Goal: Task Accomplishment & Management: Use online tool/utility

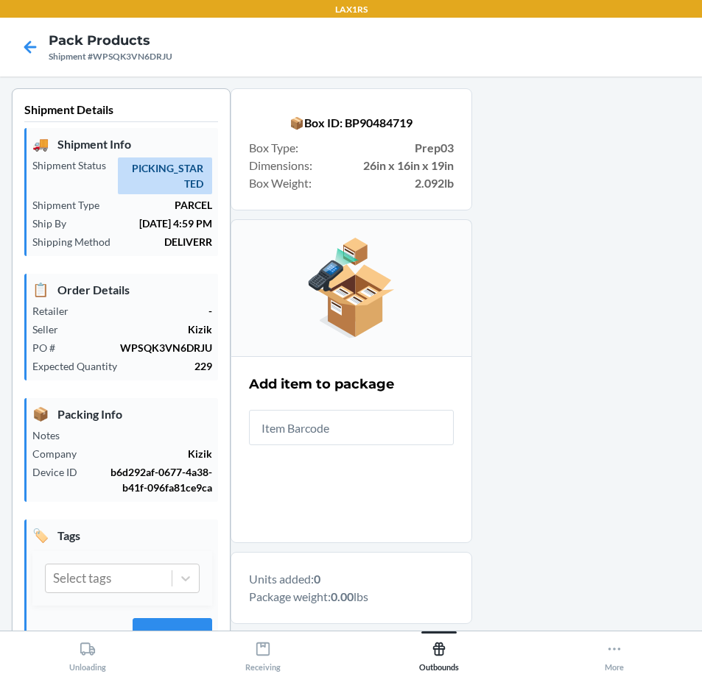
click at [415, 429] on input "text" at bounding box center [351, 427] width 205 height 35
click at [418, 438] on input "text" at bounding box center [351, 427] width 205 height 35
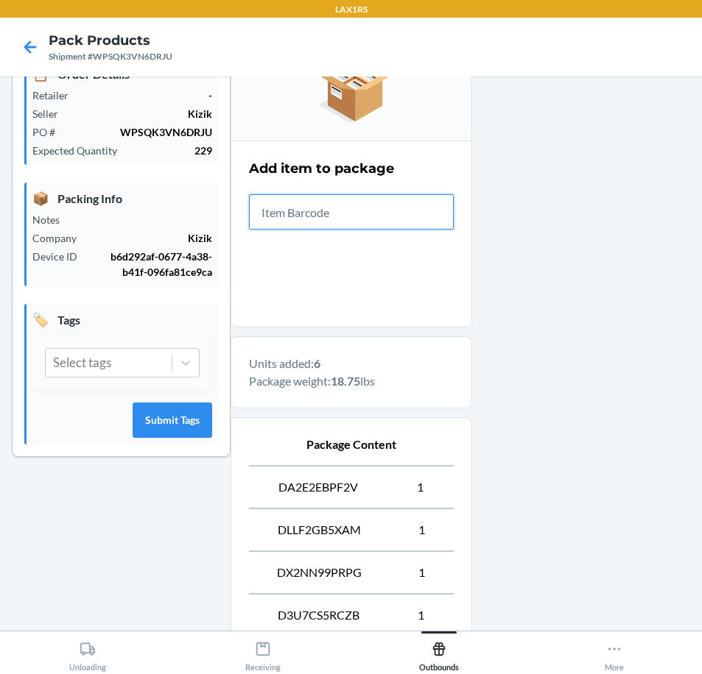
scroll to position [463, 0]
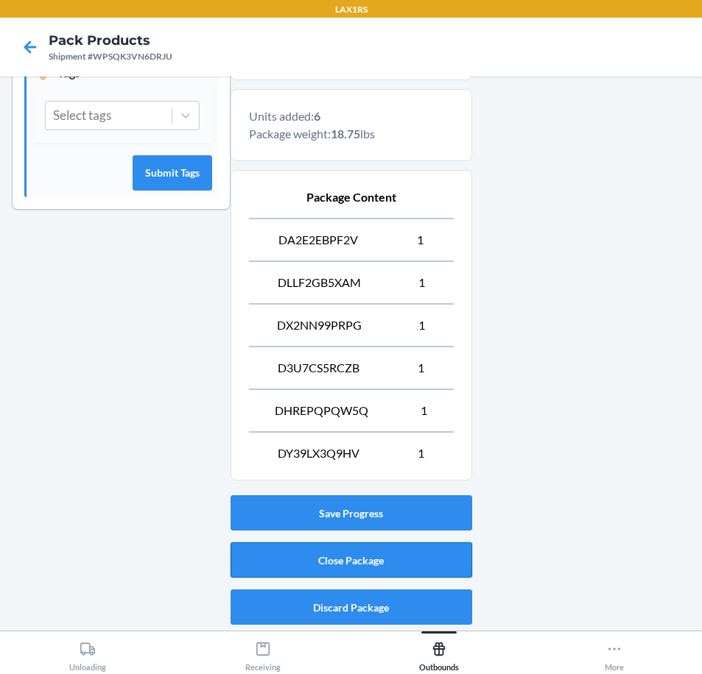
click at [426, 554] on button "Close Package" at bounding box center [351, 560] width 242 height 35
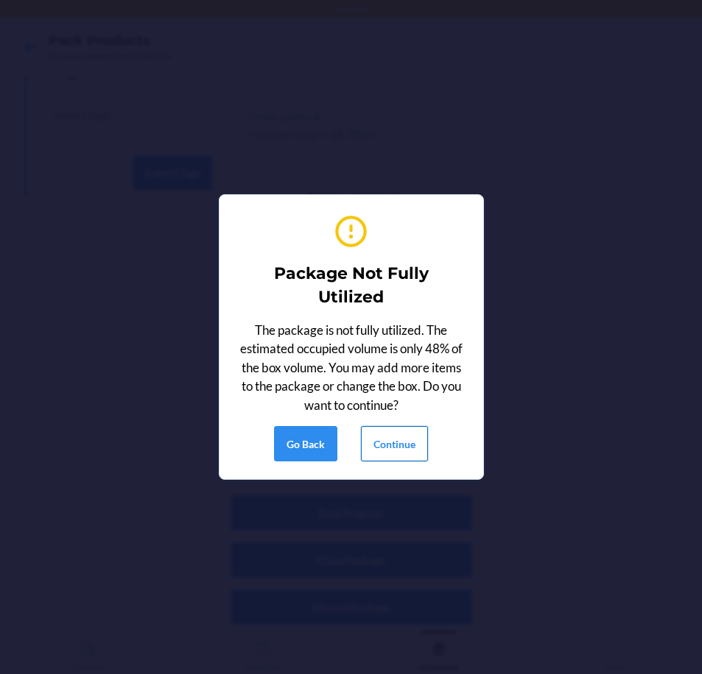
click at [394, 440] on button "Continue" at bounding box center [394, 443] width 67 height 35
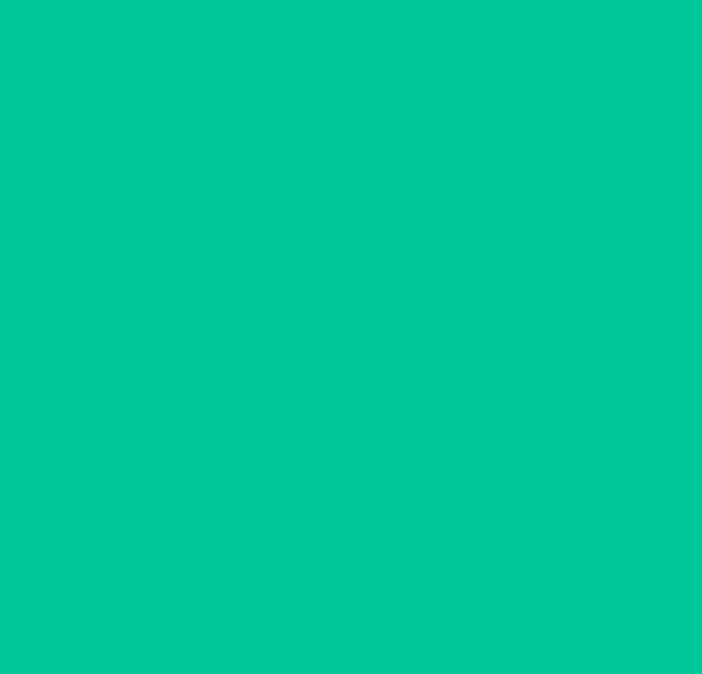
scroll to position [35, 0]
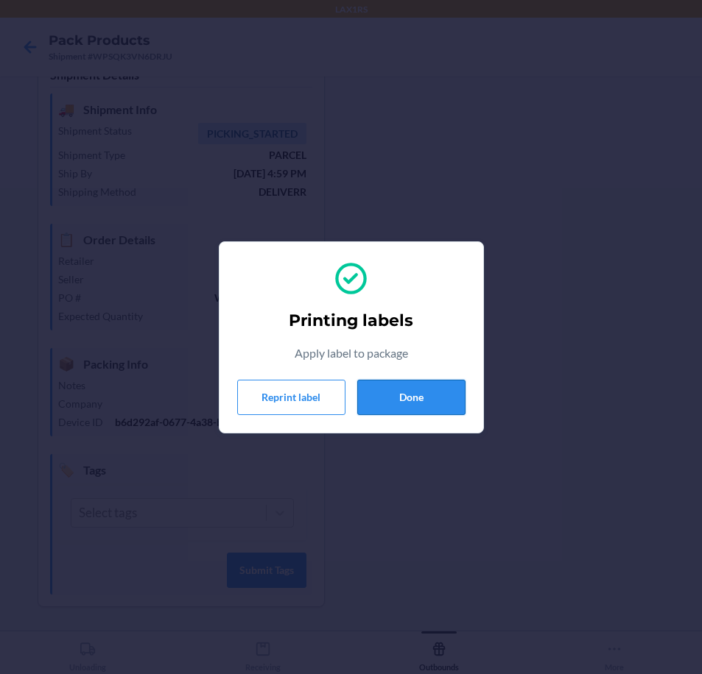
click at [389, 401] on button "Done" at bounding box center [411, 397] width 108 height 35
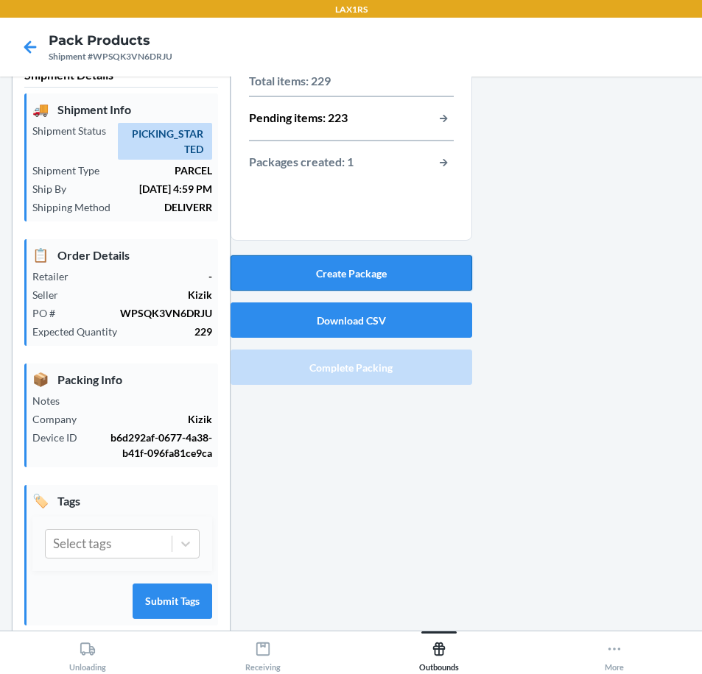
click at [387, 275] on button "Create Package" at bounding box center [351, 272] width 242 height 35
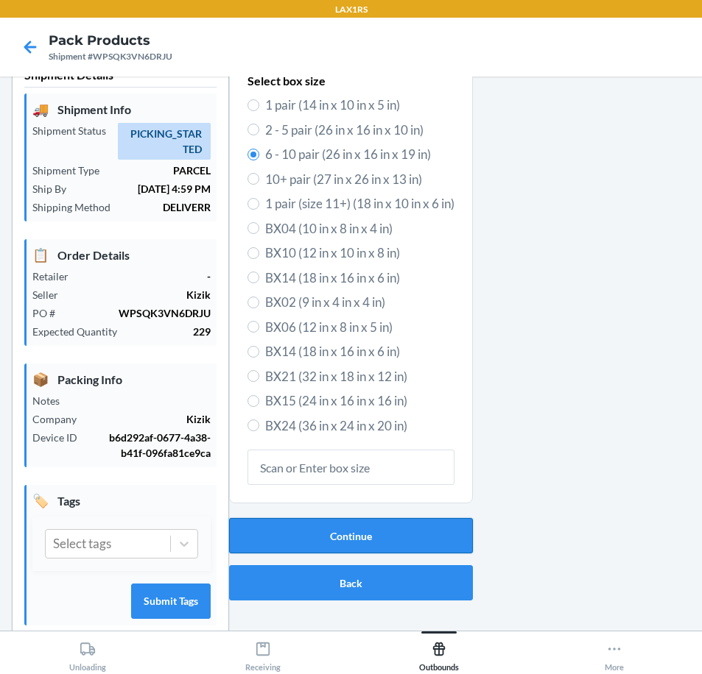
click at [369, 546] on button "Continue" at bounding box center [351, 535] width 244 height 35
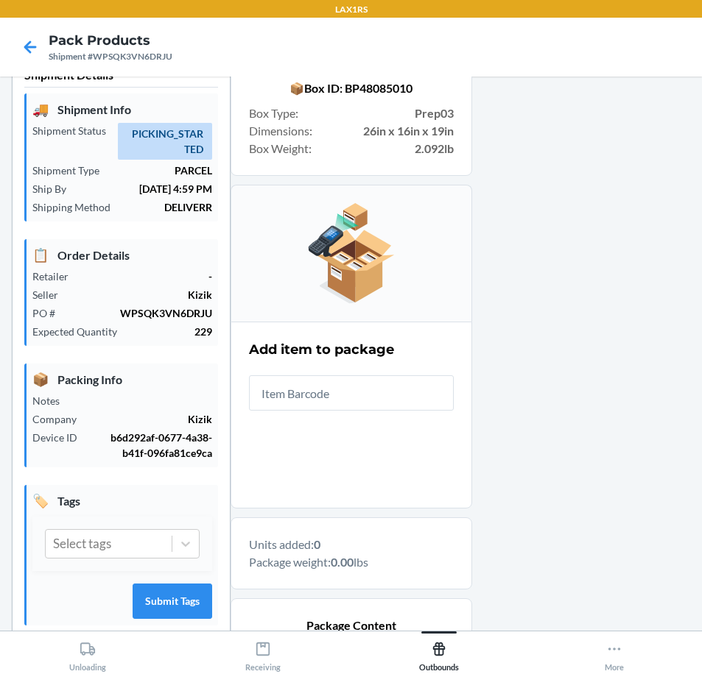
click at [377, 403] on input "text" at bounding box center [351, 393] width 205 height 35
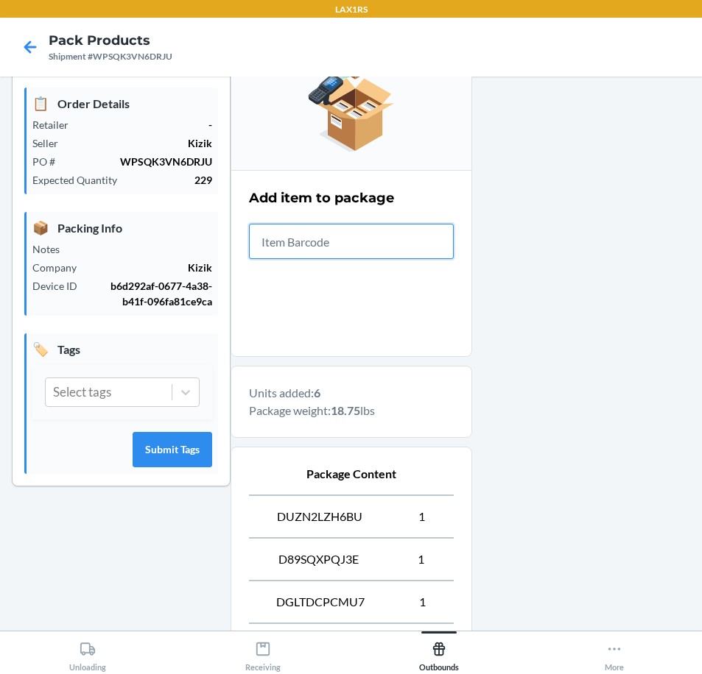
scroll to position [463, 0]
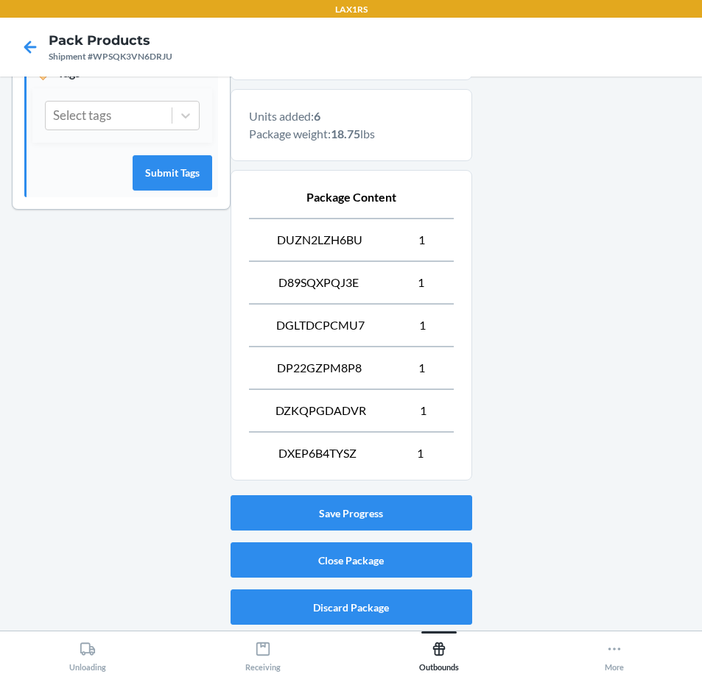
click at [453, 542] on div "Save Progress Close Package Discard Package" at bounding box center [351, 560] width 242 height 141
click at [451, 546] on button "Close Package" at bounding box center [351, 560] width 242 height 35
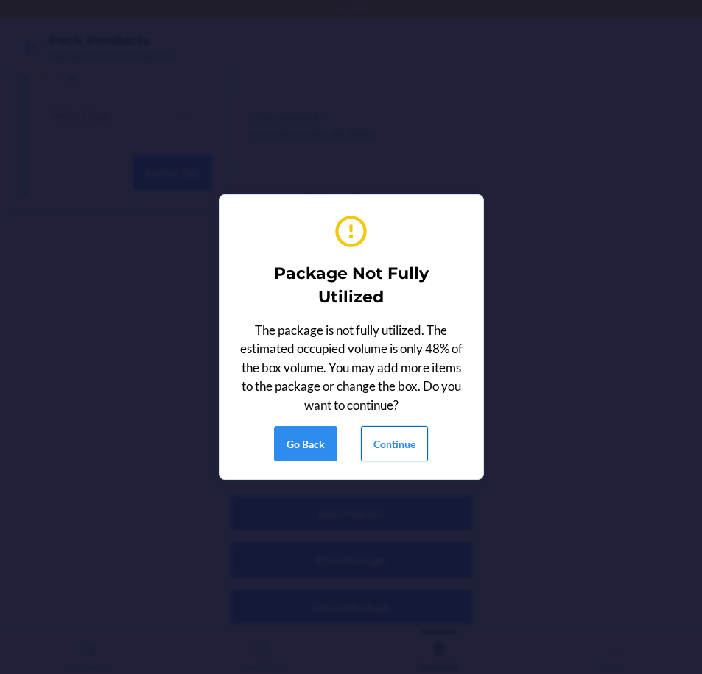
click at [393, 436] on button "Continue" at bounding box center [394, 443] width 67 height 35
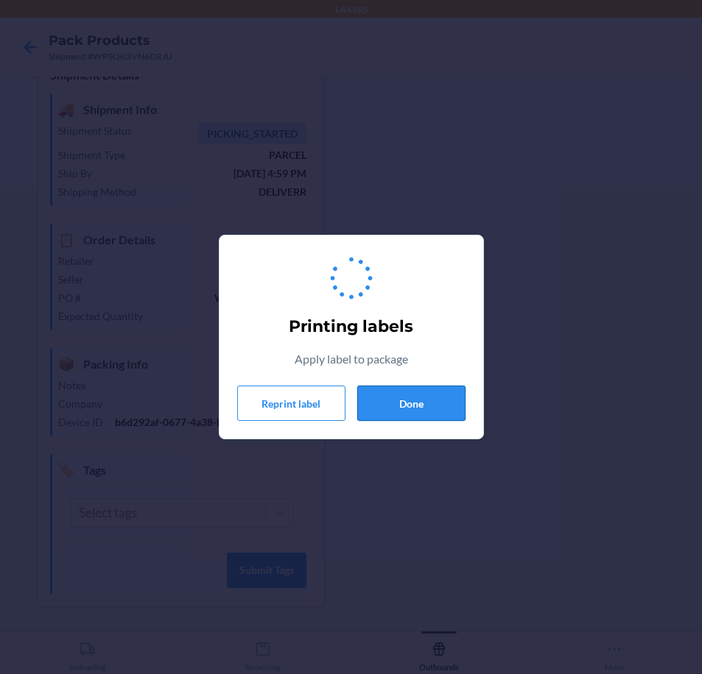
click at [406, 409] on button "Done" at bounding box center [411, 403] width 108 height 35
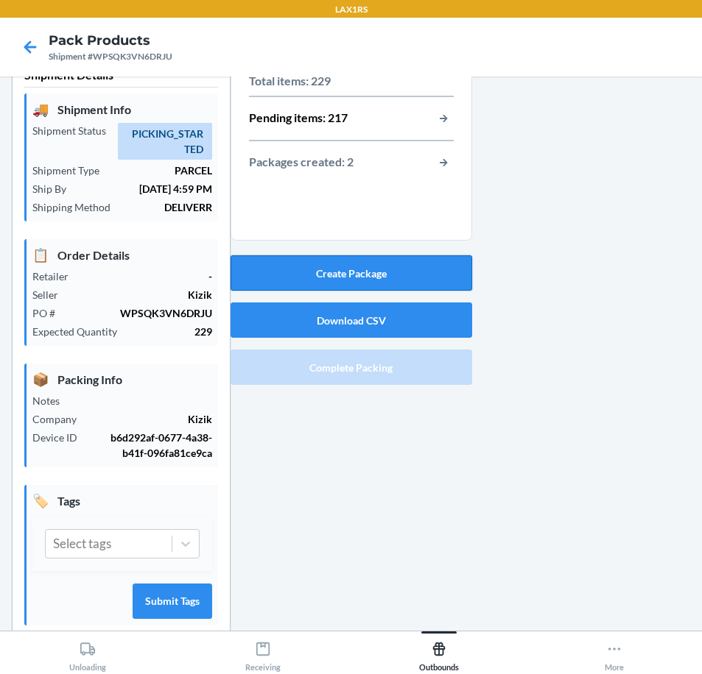
click at [424, 265] on button "Create Package" at bounding box center [351, 272] width 242 height 35
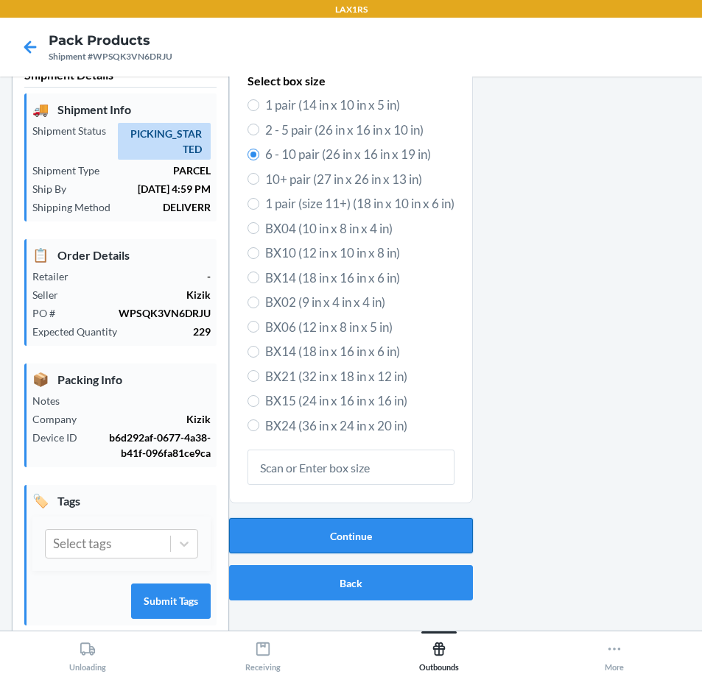
click at [401, 546] on button "Continue" at bounding box center [351, 535] width 244 height 35
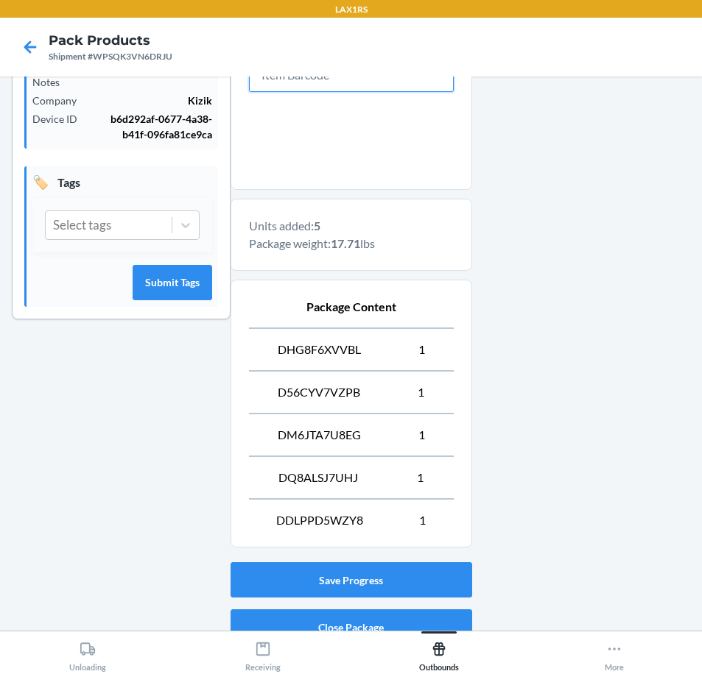
scroll to position [420, 0]
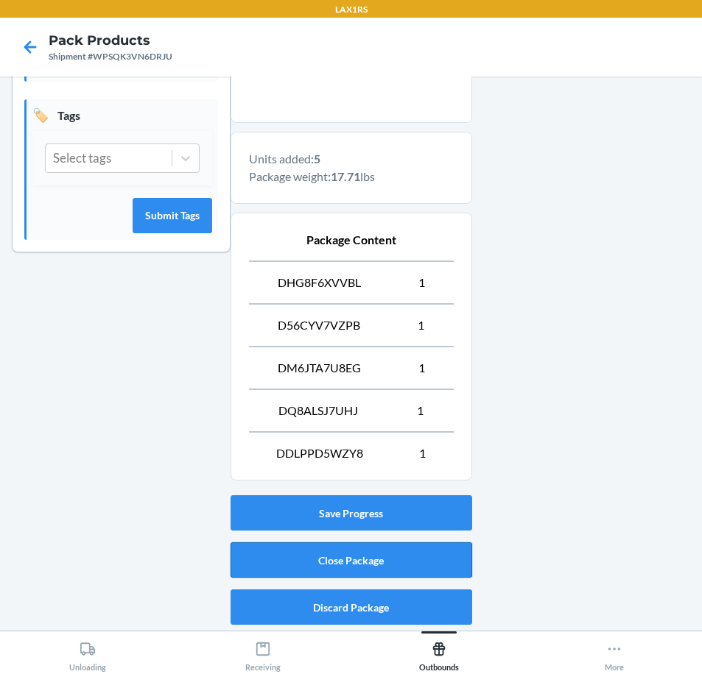
click at [379, 565] on button "Close Package" at bounding box center [351, 560] width 242 height 35
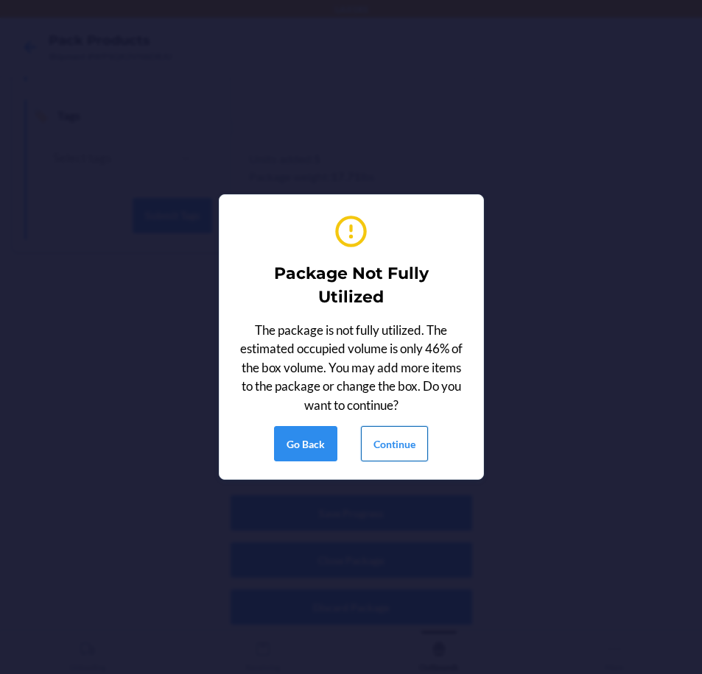
click at [406, 429] on button "Continue" at bounding box center [394, 443] width 67 height 35
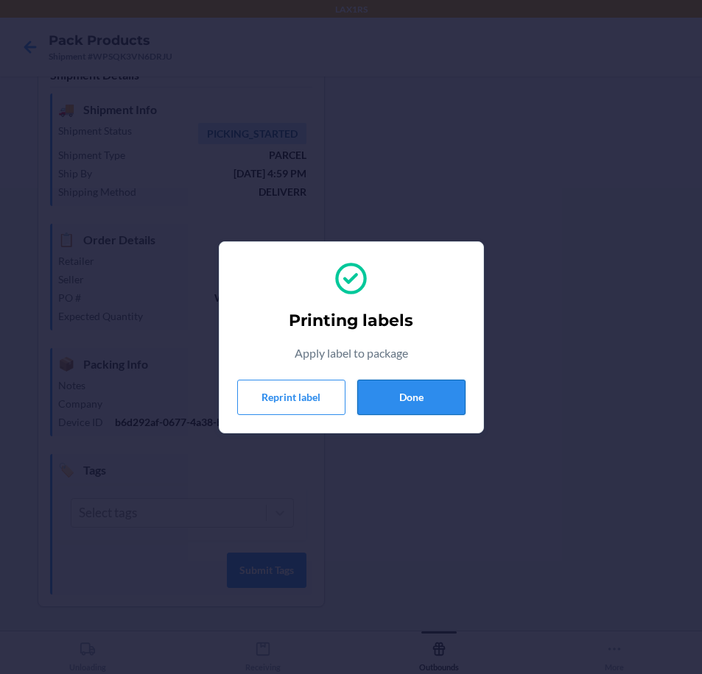
click at [429, 395] on button "Done" at bounding box center [411, 397] width 108 height 35
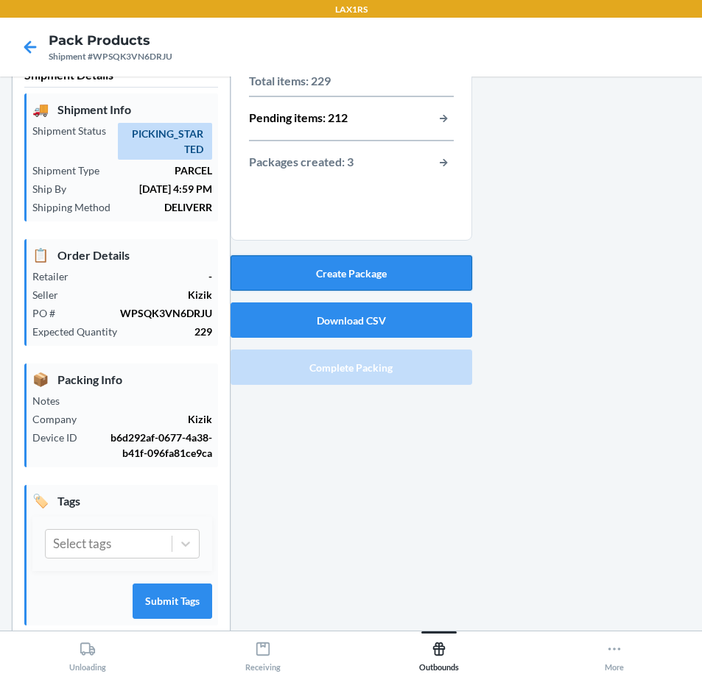
click at [342, 256] on button "Create Package" at bounding box center [351, 272] width 242 height 35
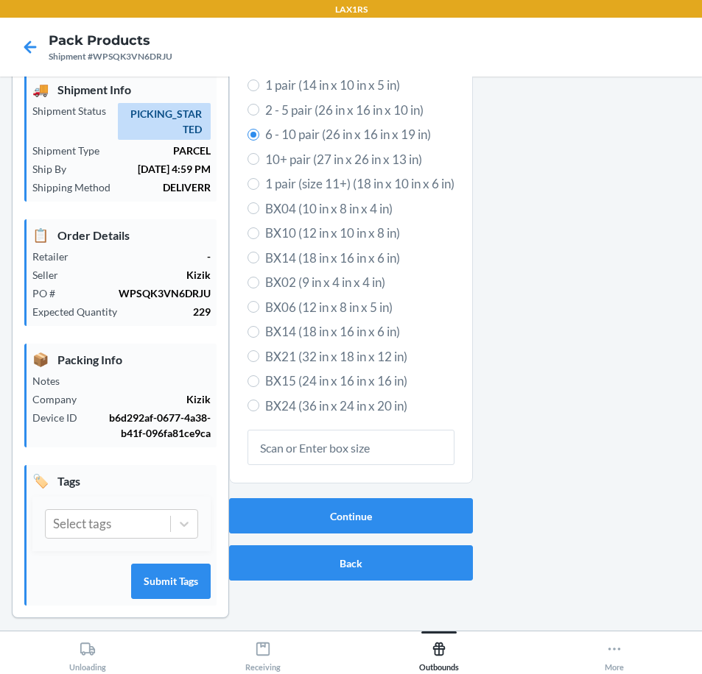
scroll to position [66, 0]
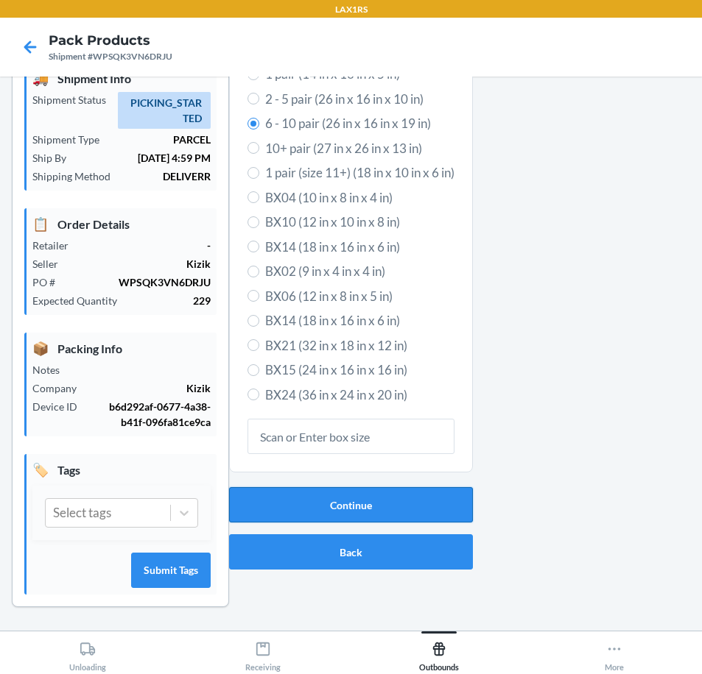
click at [367, 509] on button "Continue" at bounding box center [351, 504] width 244 height 35
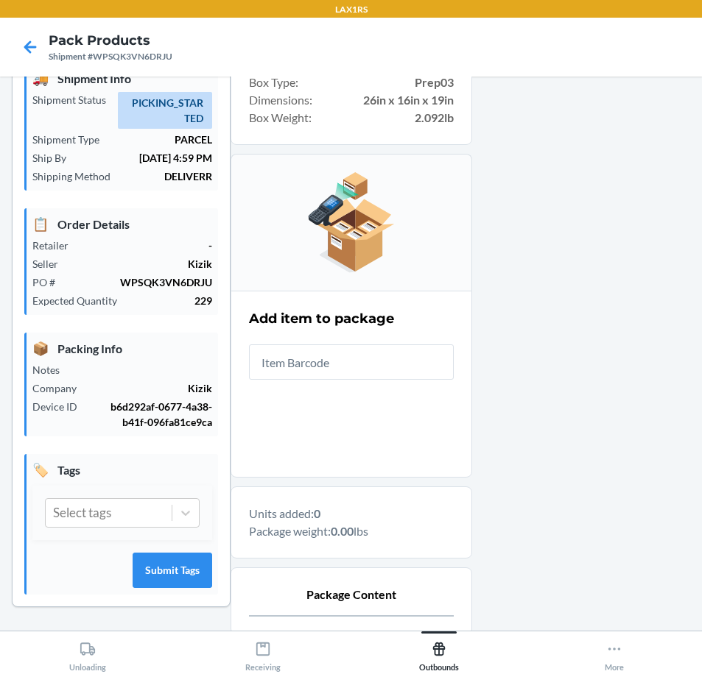
click at [385, 363] on input "text" at bounding box center [351, 362] width 205 height 35
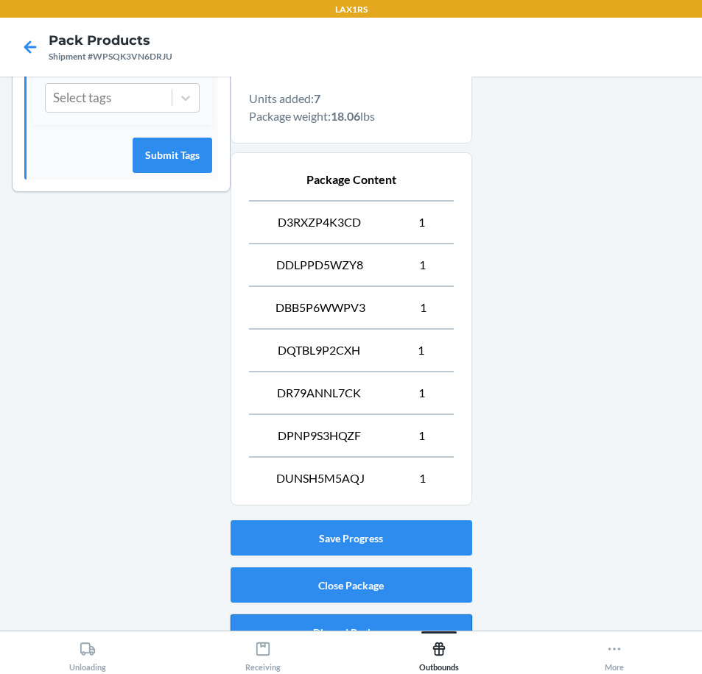
scroll to position [506, 0]
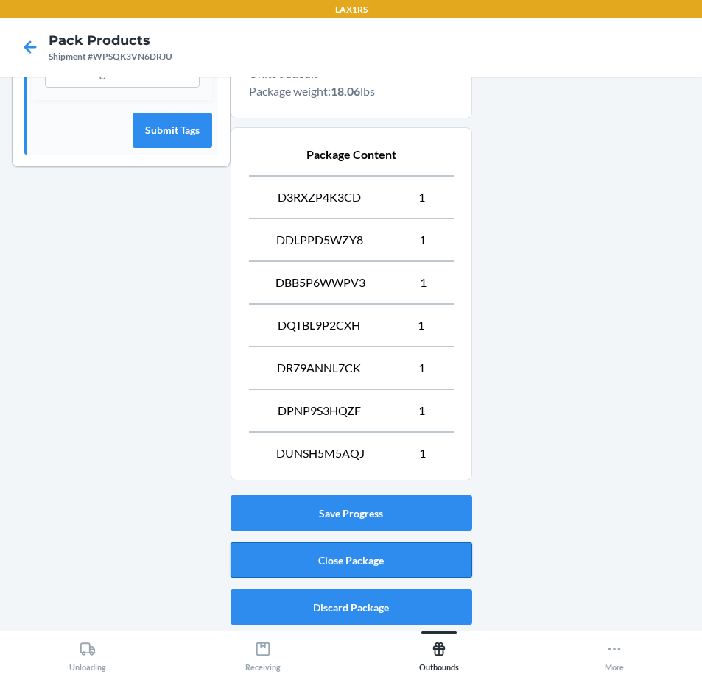
click at [400, 570] on button "Close Package" at bounding box center [351, 560] width 242 height 35
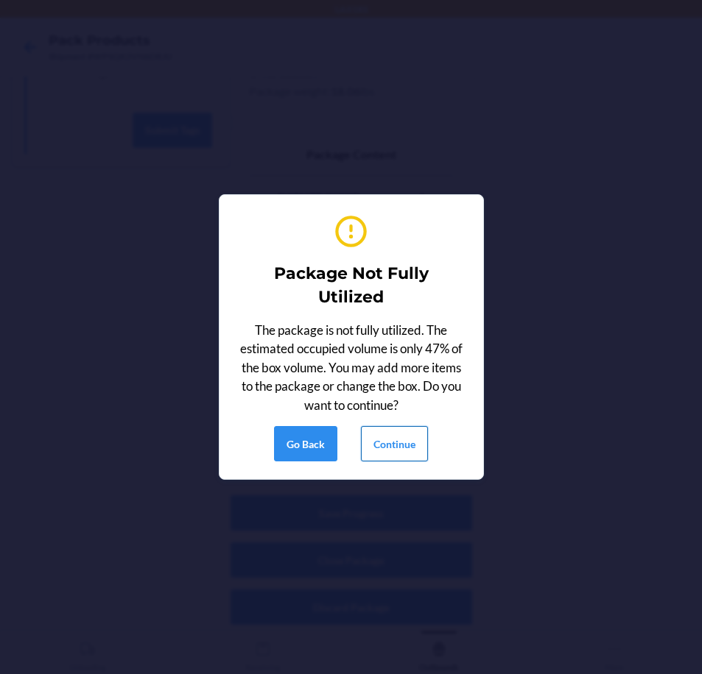
click at [406, 441] on button "Continue" at bounding box center [394, 443] width 67 height 35
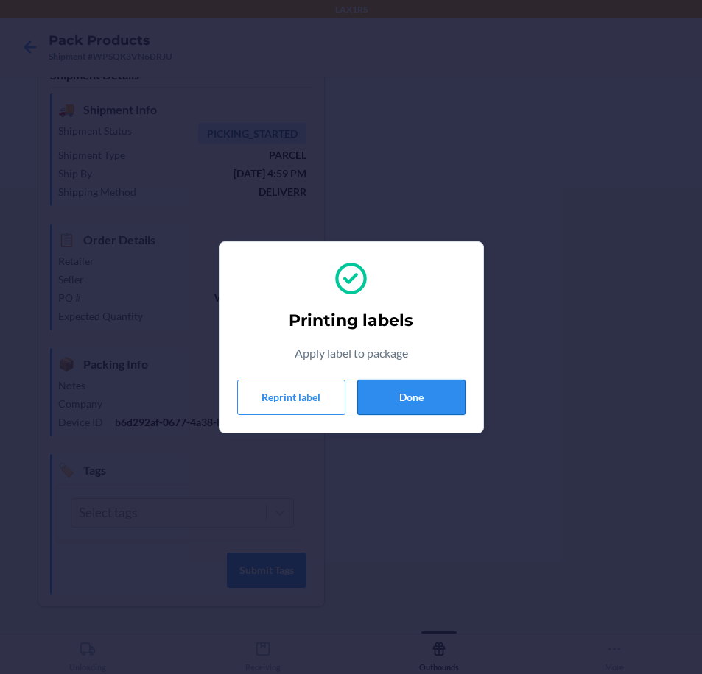
click at [384, 412] on button "Done" at bounding box center [411, 397] width 108 height 35
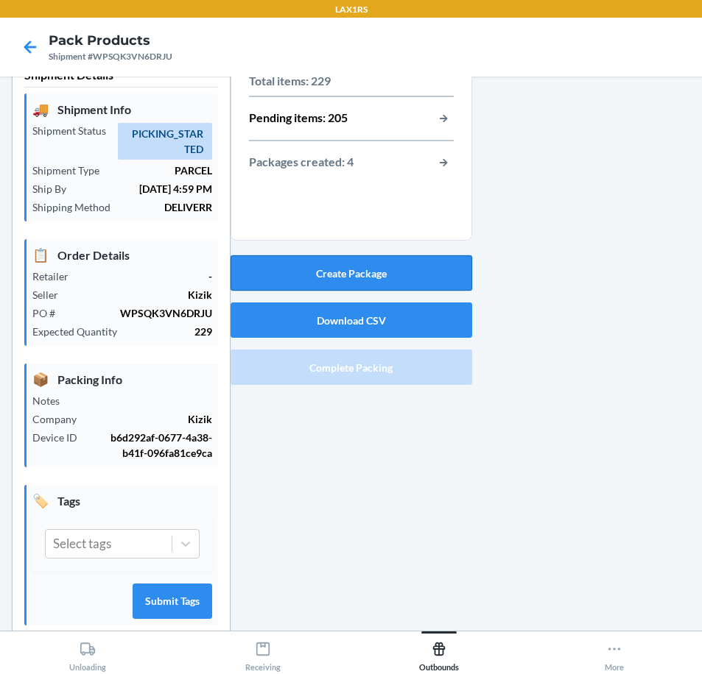
click at [436, 272] on button "Create Package" at bounding box center [351, 272] width 242 height 35
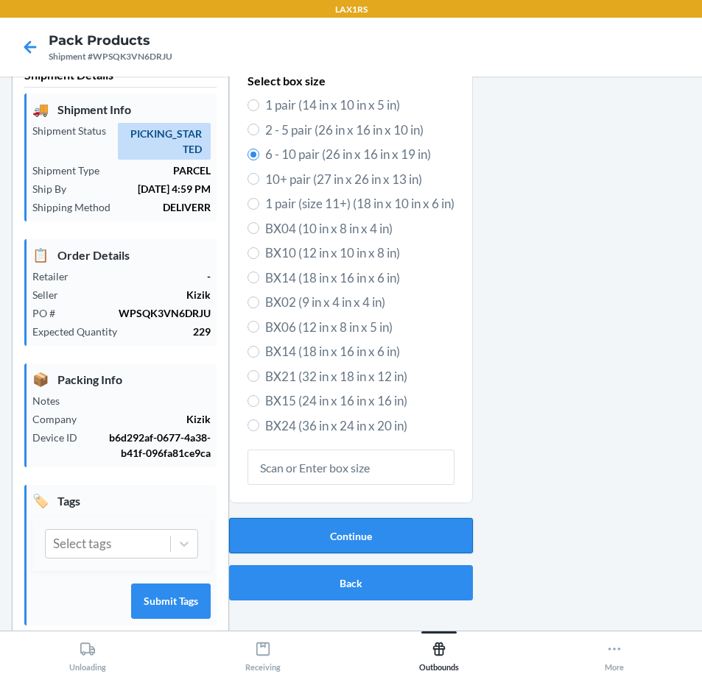
click at [371, 532] on button "Continue" at bounding box center [351, 535] width 244 height 35
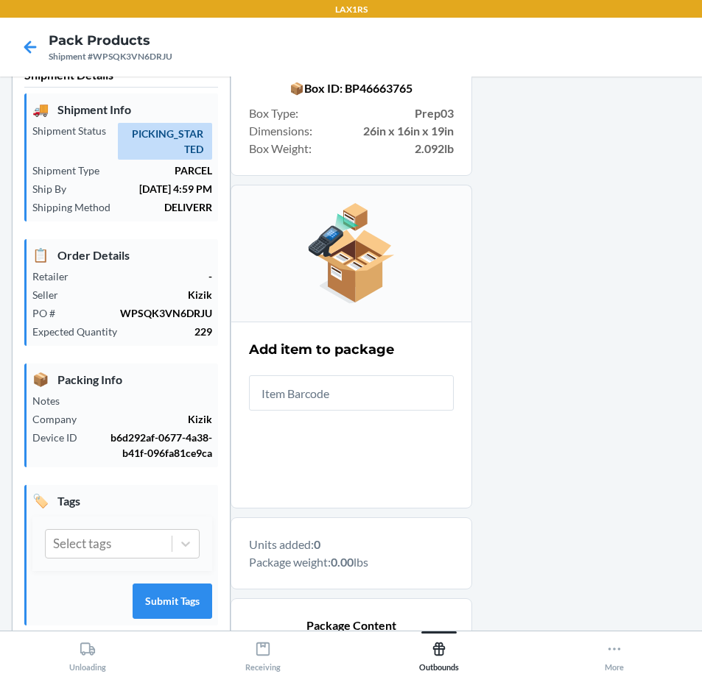
click at [405, 398] on input "text" at bounding box center [351, 393] width 205 height 35
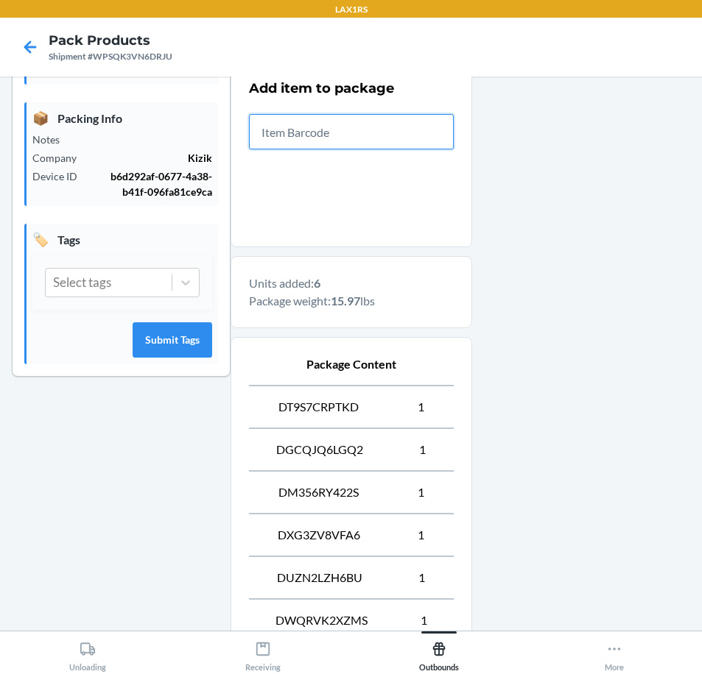
scroll to position [463, 0]
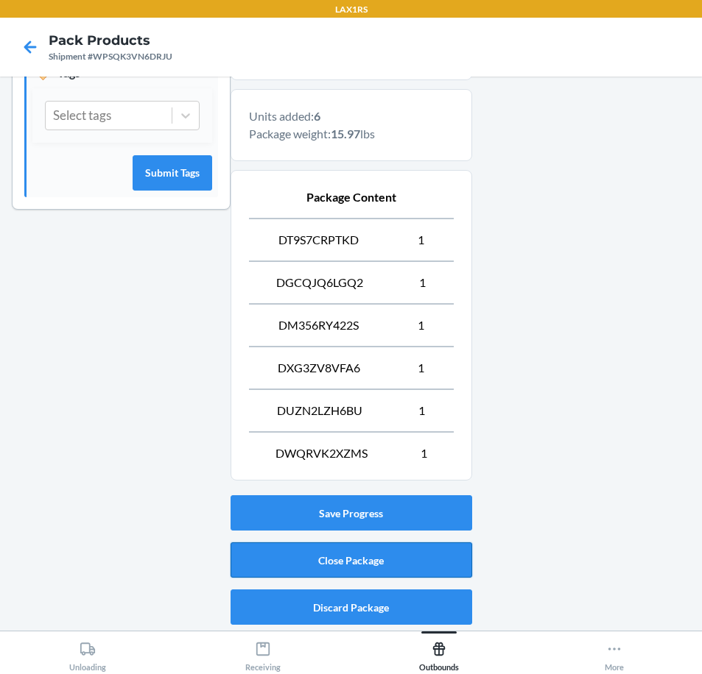
click at [439, 551] on button "Close Package" at bounding box center [351, 560] width 242 height 35
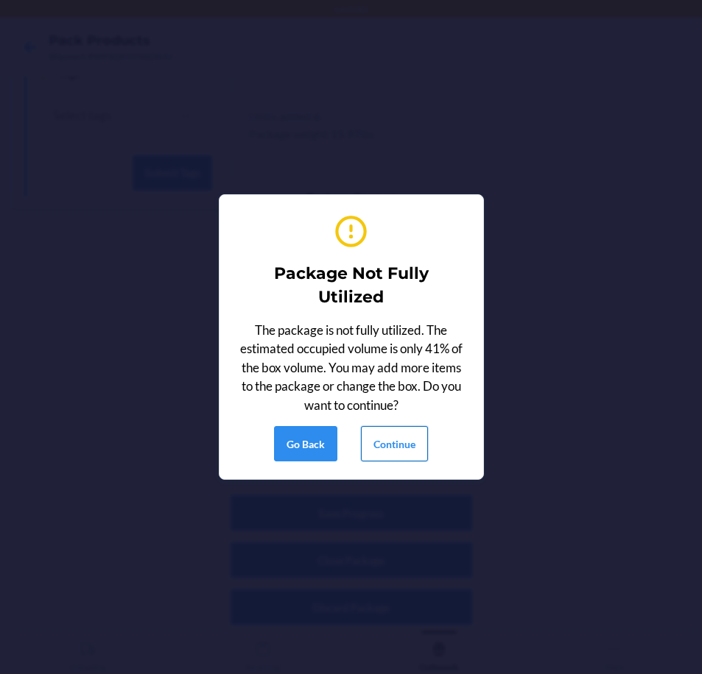
click at [423, 445] on button "Continue" at bounding box center [394, 443] width 67 height 35
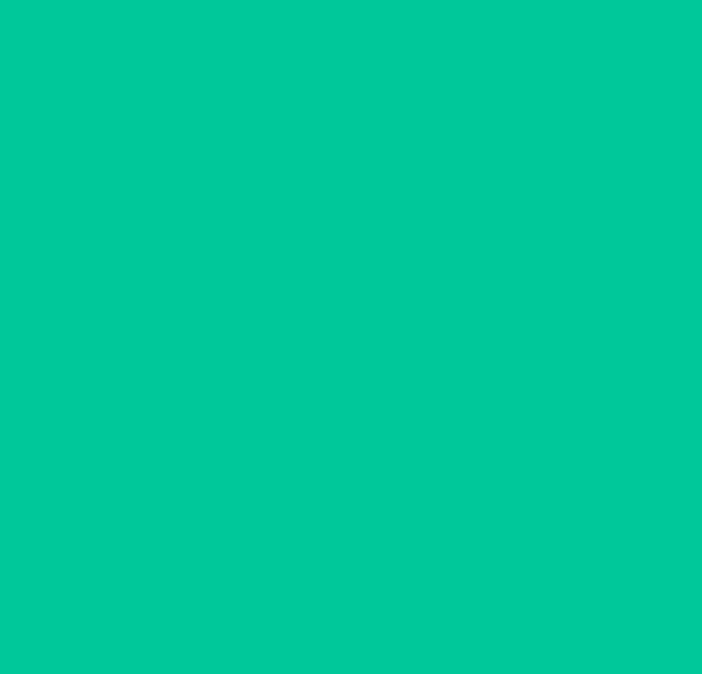
scroll to position [35, 0]
click at [421, 444] on div "Printing labels Apply label to package Reprint label Done" at bounding box center [351, 337] width 702 height 674
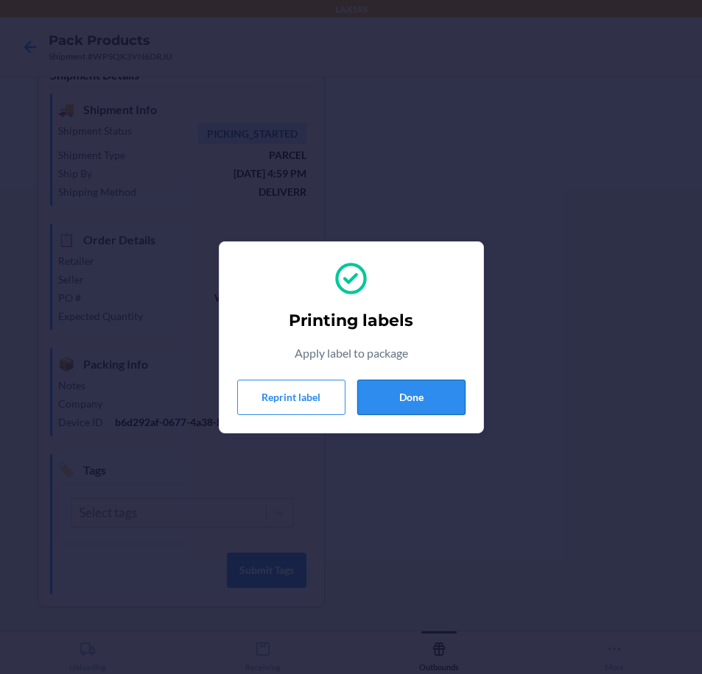
click at [406, 410] on button "Done" at bounding box center [411, 397] width 108 height 35
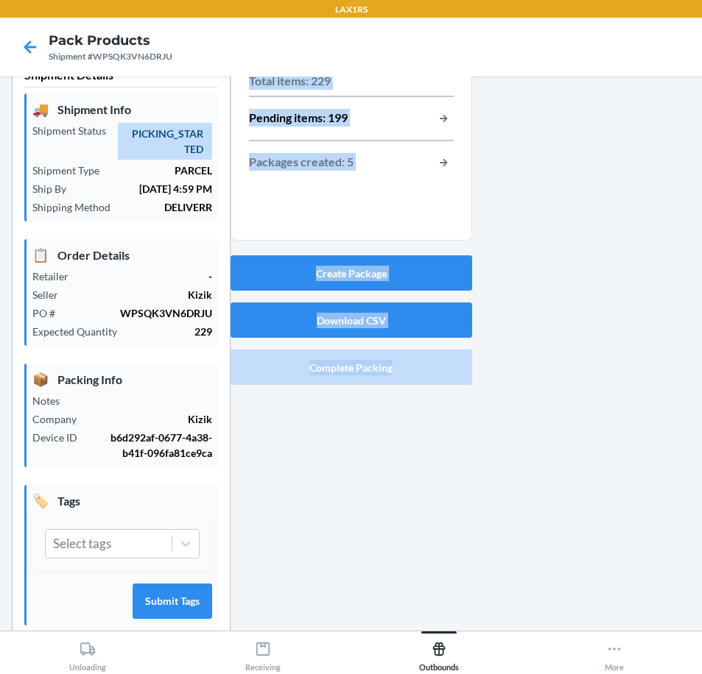
click at [543, 278] on div at bounding box center [581, 358] width 219 height 608
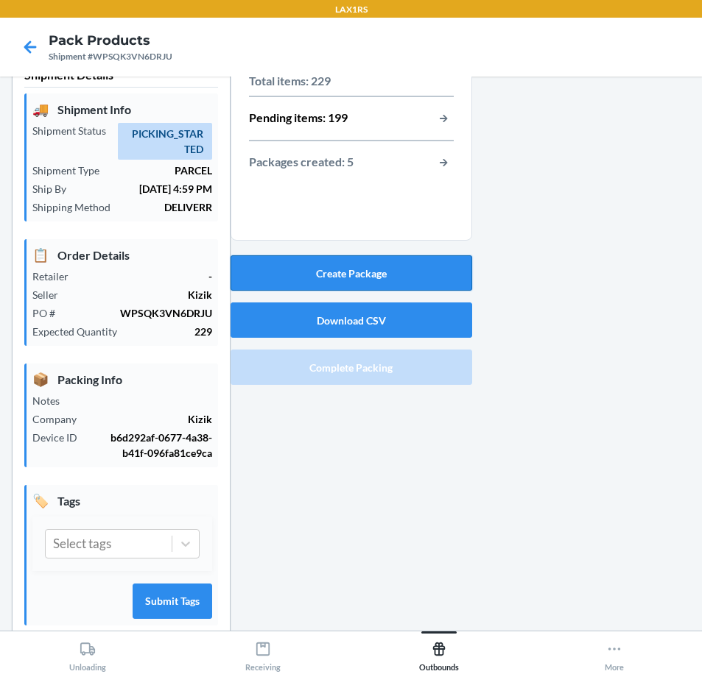
click at [437, 273] on button "Create Package" at bounding box center [351, 272] width 242 height 35
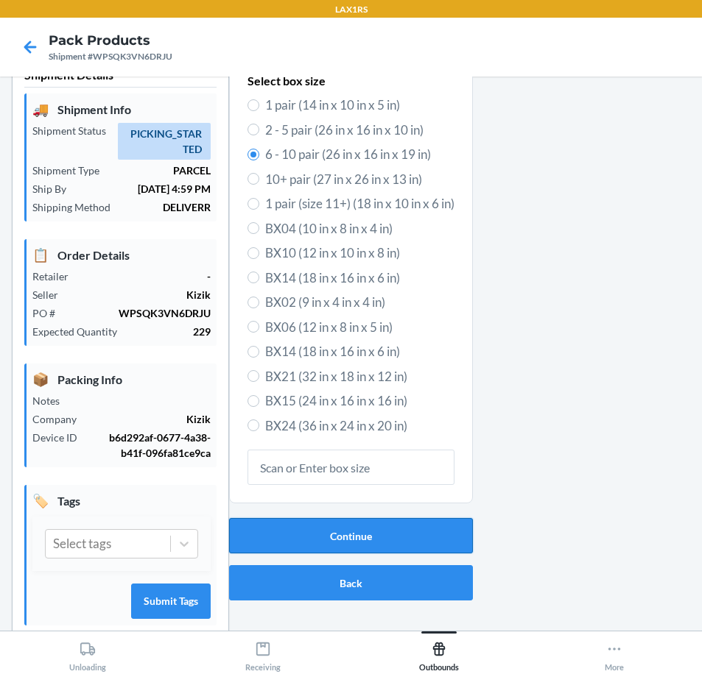
click at [457, 535] on button "Continue" at bounding box center [351, 535] width 244 height 35
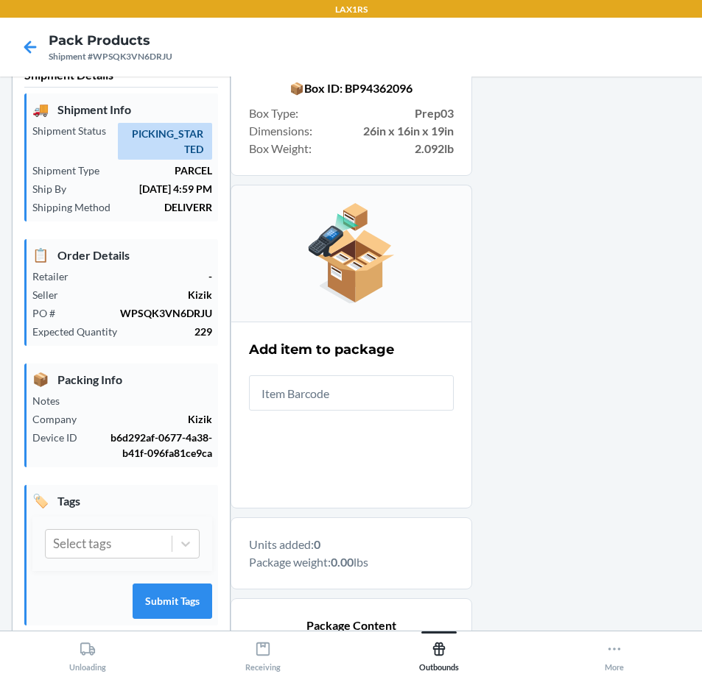
scroll to position [220, 0]
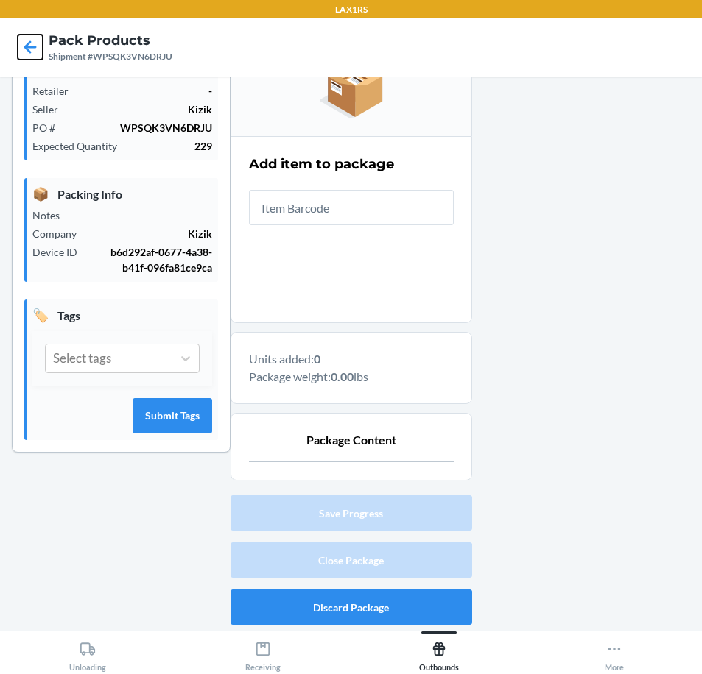
click at [35, 49] on icon at bounding box center [30, 47] width 25 height 25
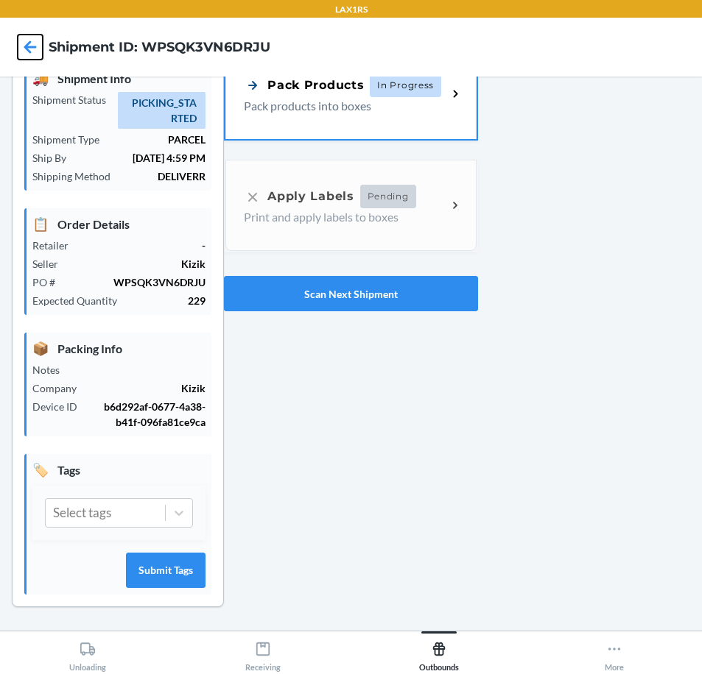
scroll to position [66, 0]
click at [398, 116] on div "Pack Products In Progress Pack products into boxes" at bounding box center [350, 91] width 250 height 91
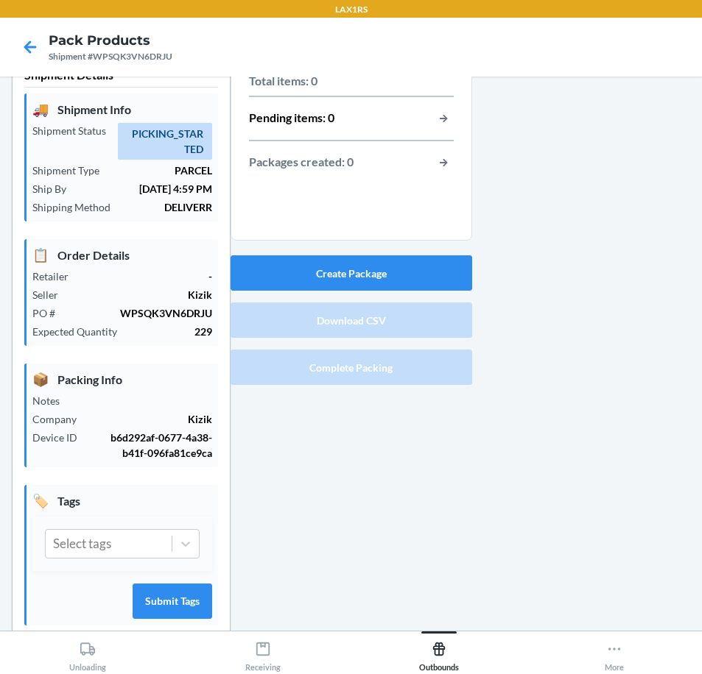
scroll to position [66, 0]
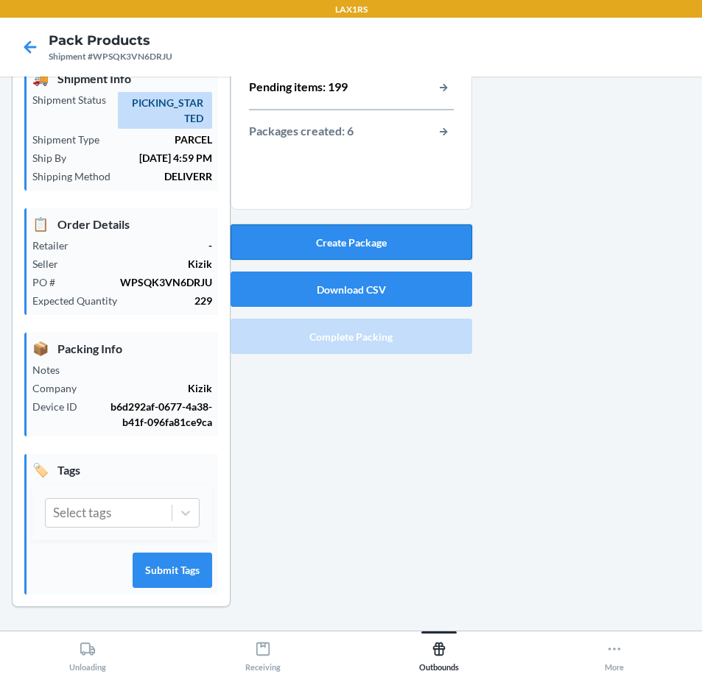
click at [340, 255] on button "Create Package" at bounding box center [351, 242] width 242 height 35
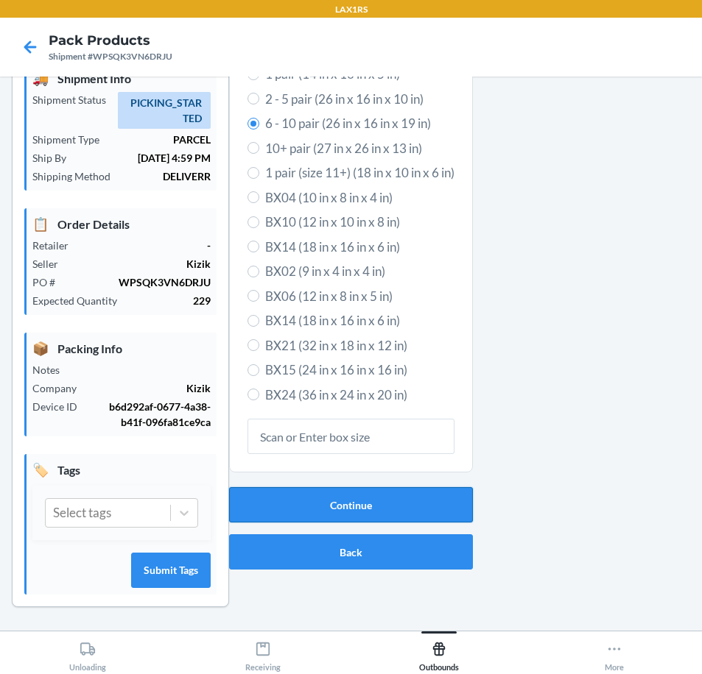
click at [347, 502] on button "Continue" at bounding box center [351, 504] width 244 height 35
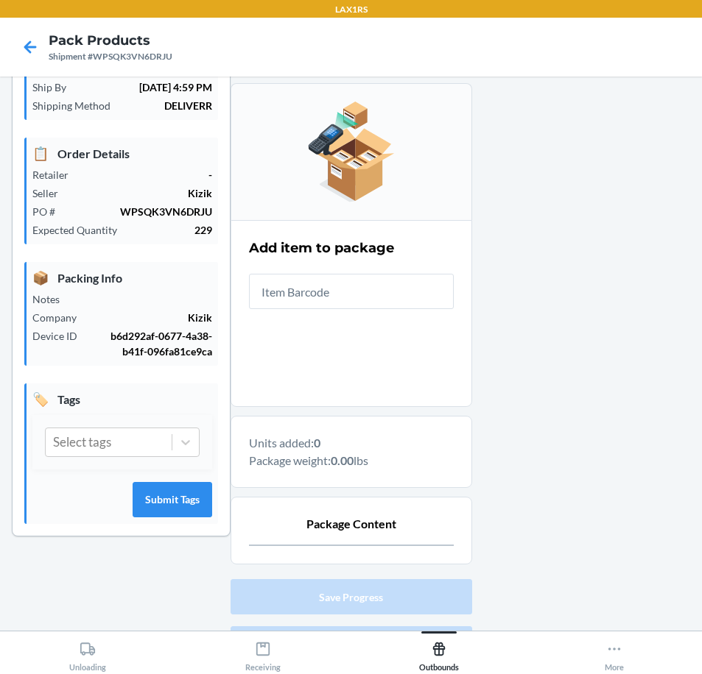
scroll to position [220, 0]
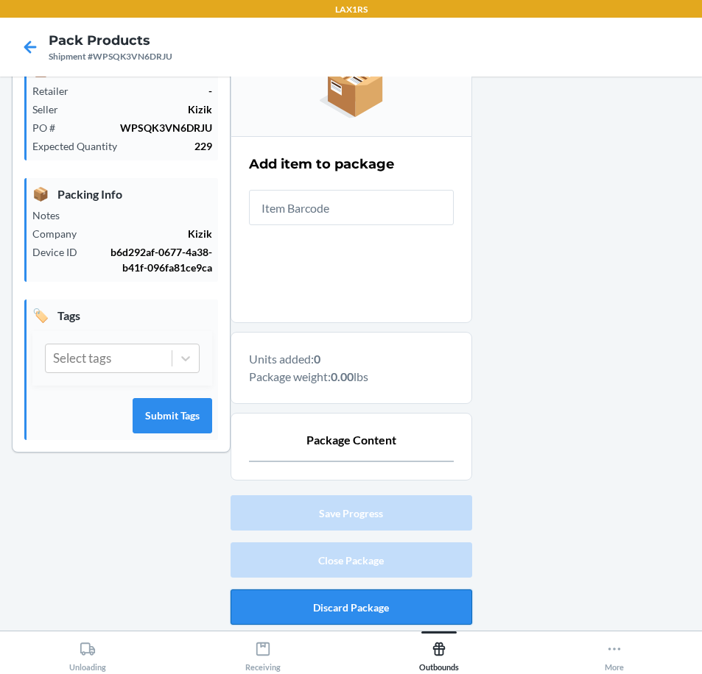
click at [415, 621] on button "Discard Package" at bounding box center [351, 607] width 242 height 35
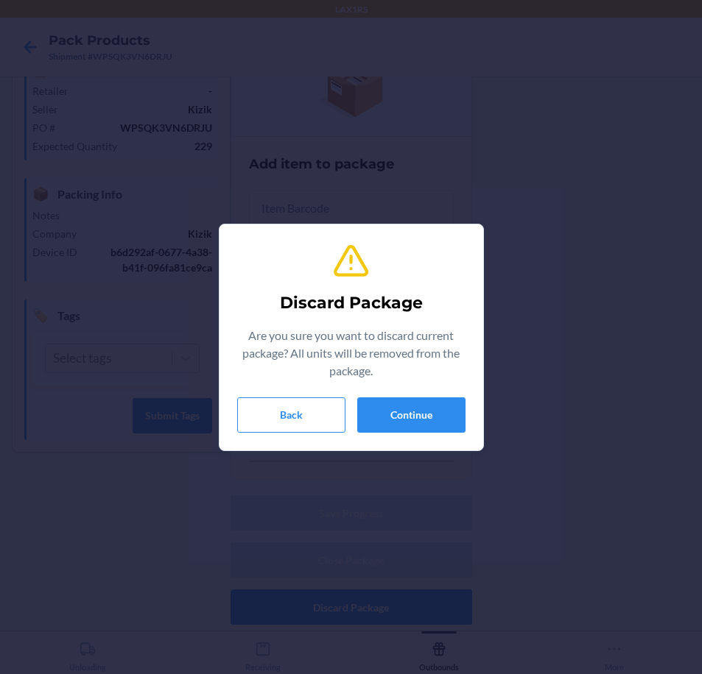
click at [410, 433] on div "Discard Package Are you sure you want to discard current package? All units wil…" at bounding box center [351, 337] width 228 height 202
click at [417, 409] on button "Continue" at bounding box center [411, 415] width 108 height 35
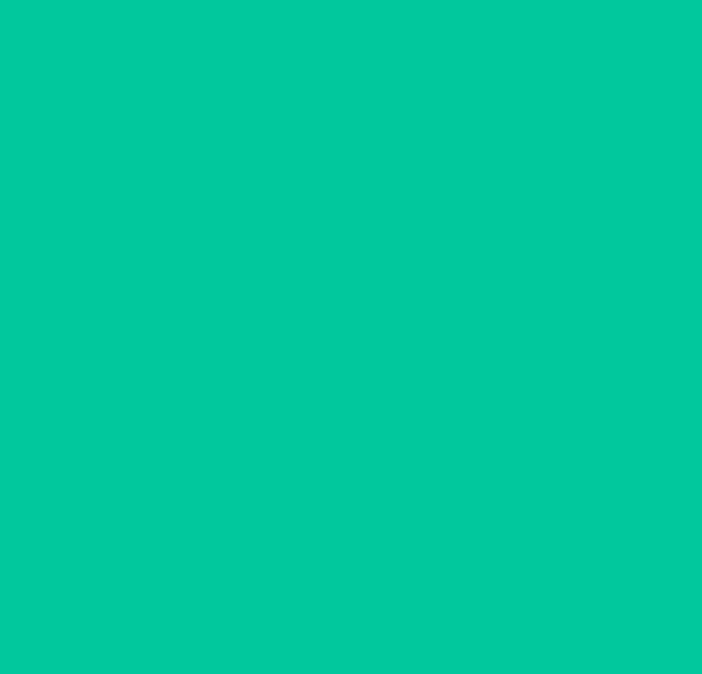
scroll to position [66, 0]
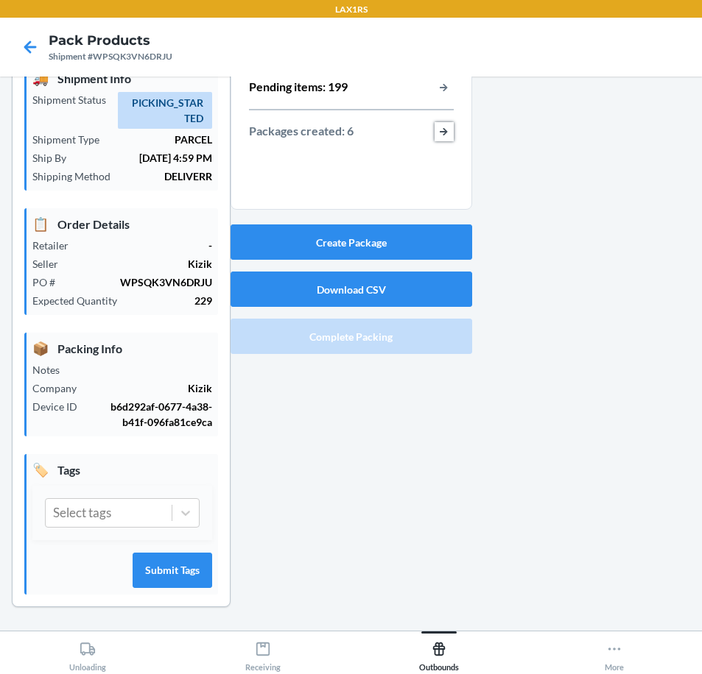
click at [440, 130] on button "button-view-packages-created" at bounding box center [443, 131] width 19 height 19
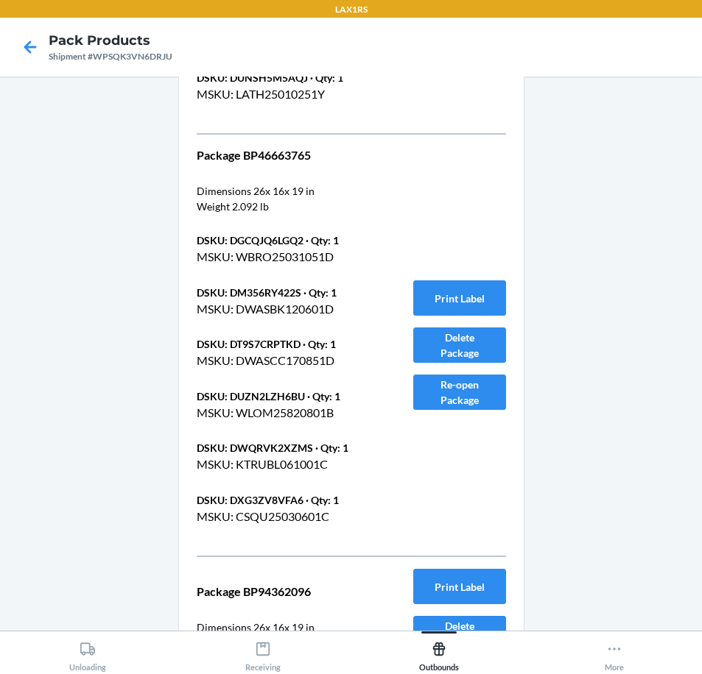
scroll to position [1793, 0]
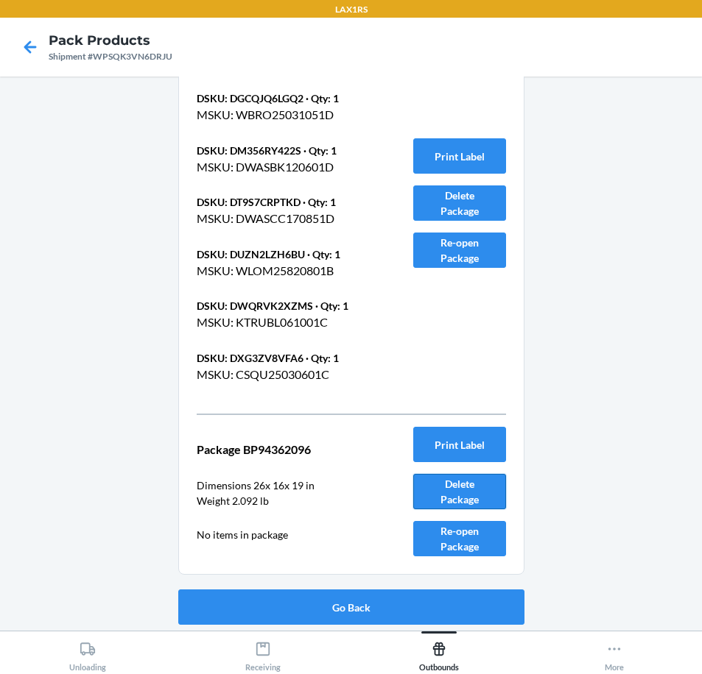
click at [436, 488] on button "Delete Package" at bounding box center [459, 491] width 93 height 35
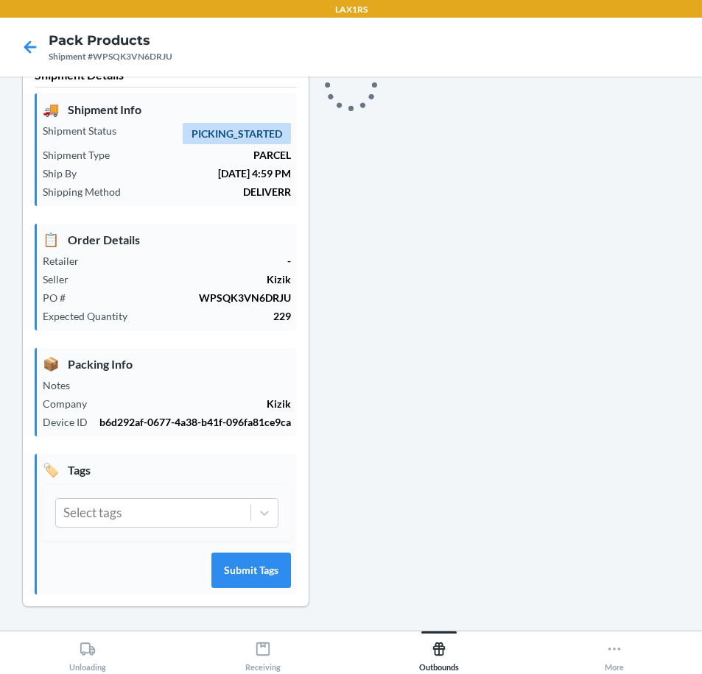
scroll to position [66, 0]
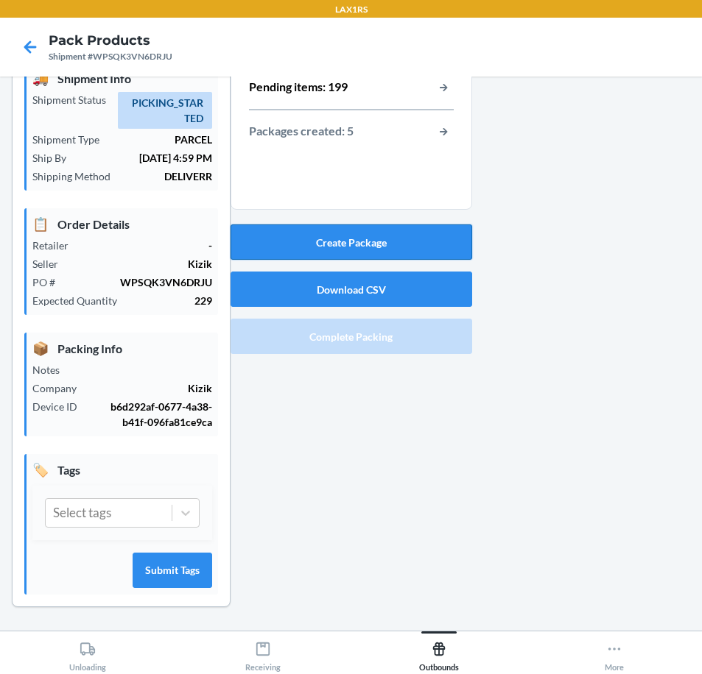
click at [431, 239] on button "Create Package" at bounding box center [351, 242] width 242 height 35
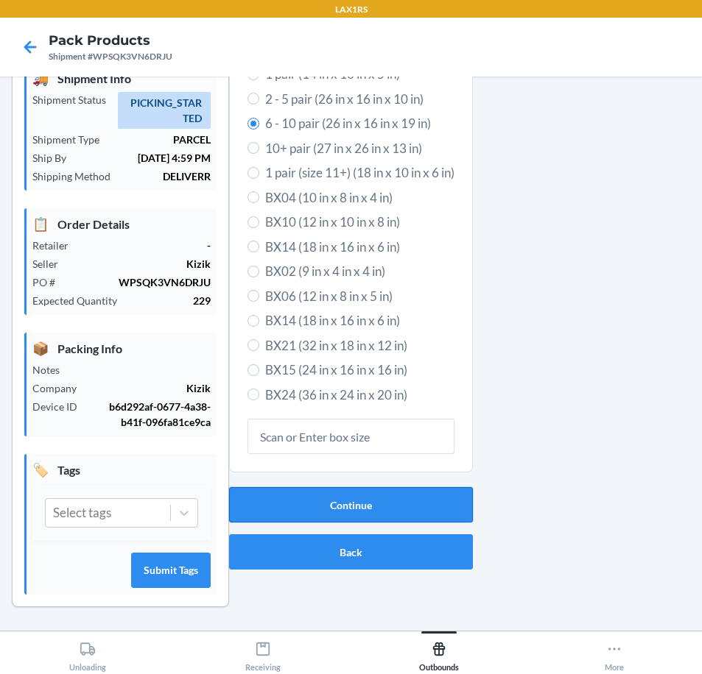
click at [417, 506] on button "Continue" at bounding box center [351, 504] width 244 height 35
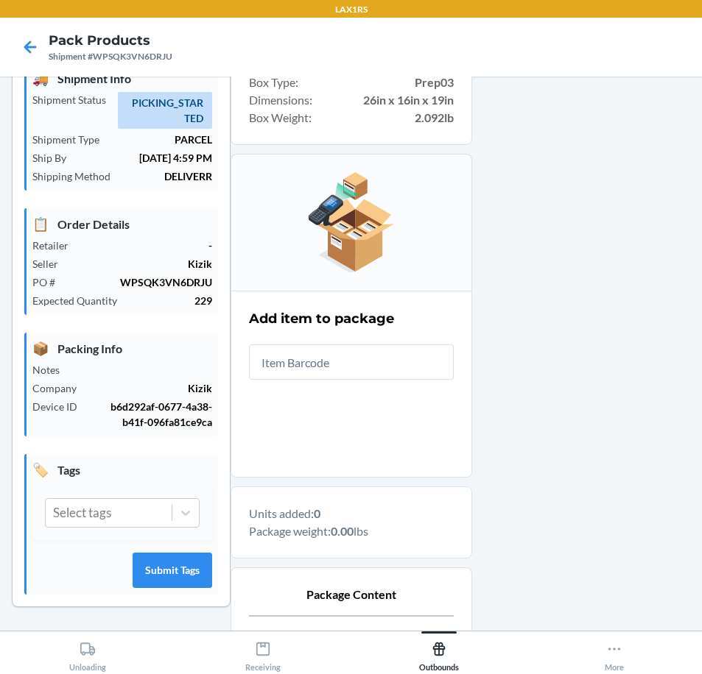
click at [334, 362] on input "text" at bounding box center [351, 362] width 205 height 35
click at [570, 171] on div at bounding box center [581, 404] width 219 height 763
